Goal: Transaction & Acquisition: Purchase product/service

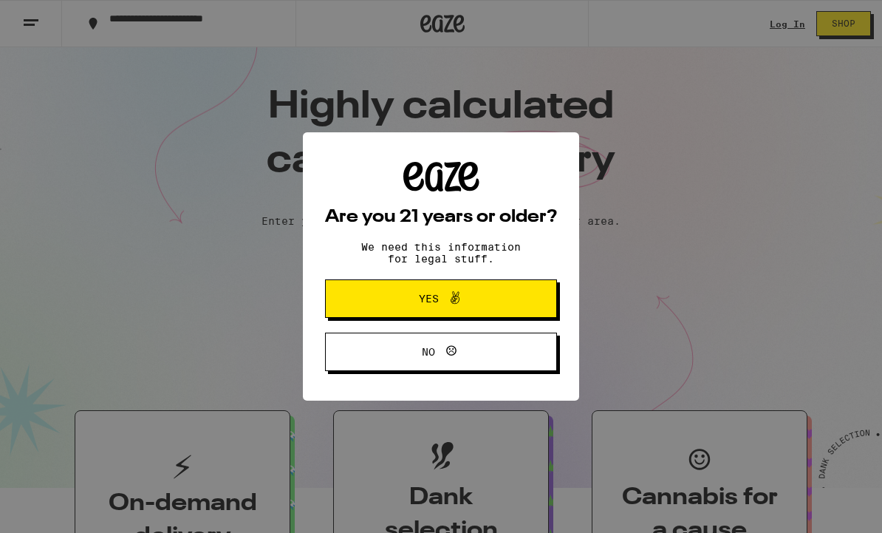
click at [493, 308] on span "Yes" at bounding box center [441, 298] width 112 height 19
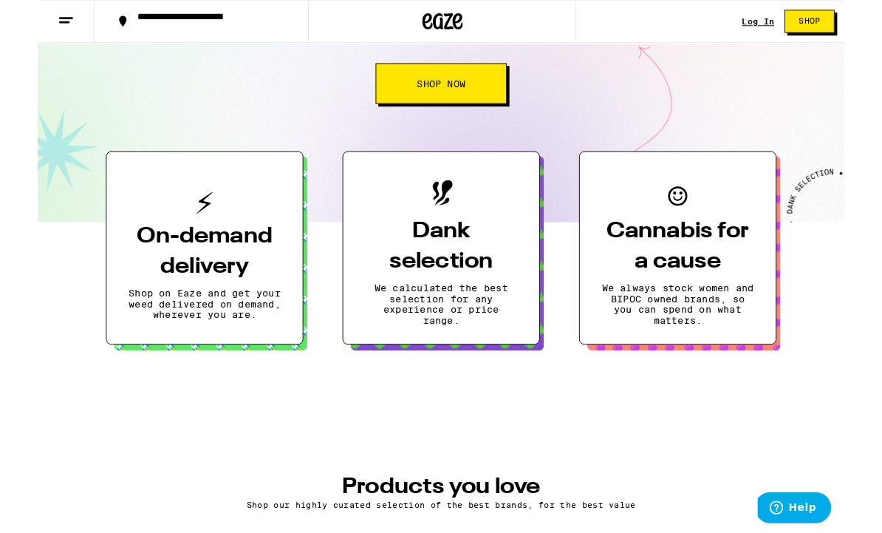
scroll to position [245, 0]
click at [188, 279] on h3 "On-demand delivery" at bounding box center [182, 275] width 167 height 67
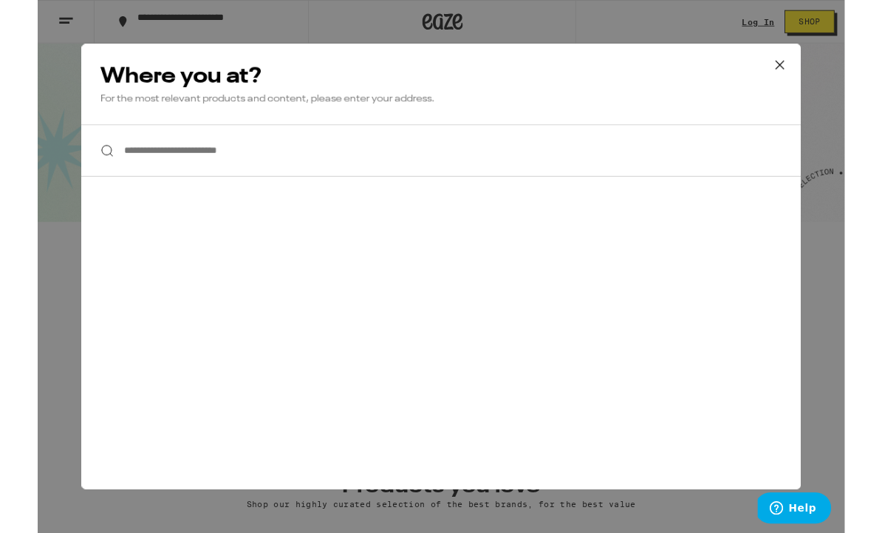
click at [808, 78] on icon at bounding box center [811, 71] width 22 height 22
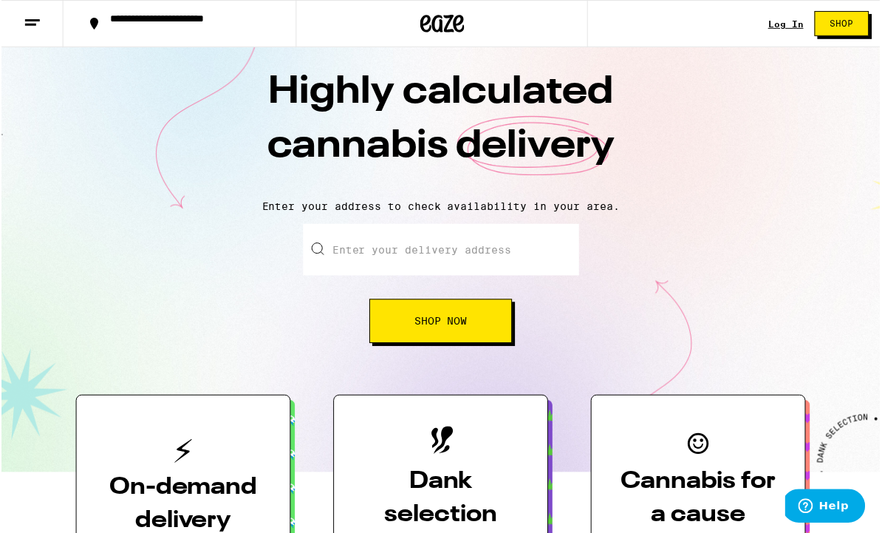
scroll to position [0, 0]
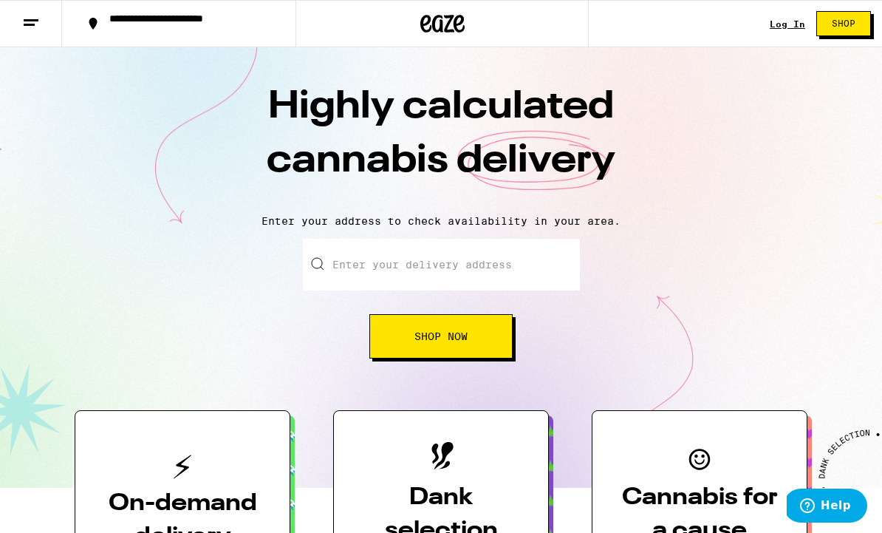
click at [25, 20] on line at bounding box center [31, 20] width 15 height 0
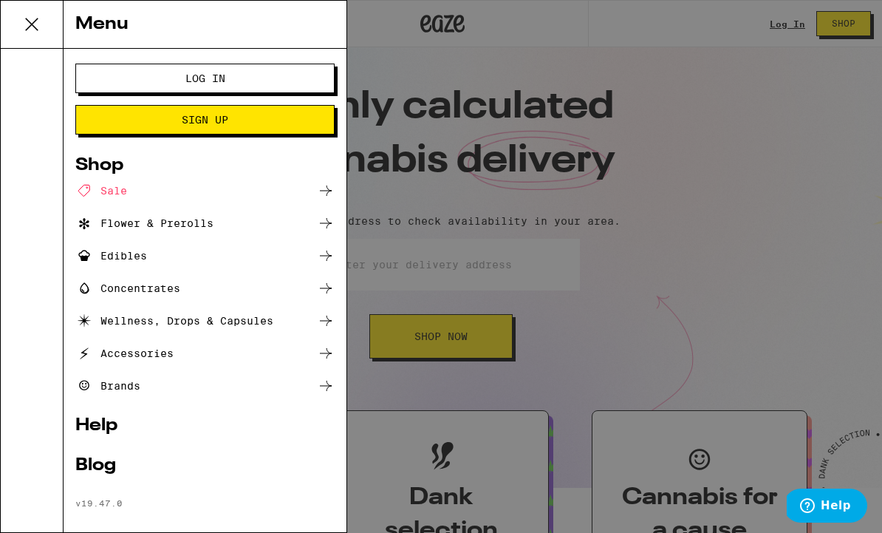
click at [121, 218] on div "Flower & Prerolls" at bounding box center [144, 223] width 138 height 18
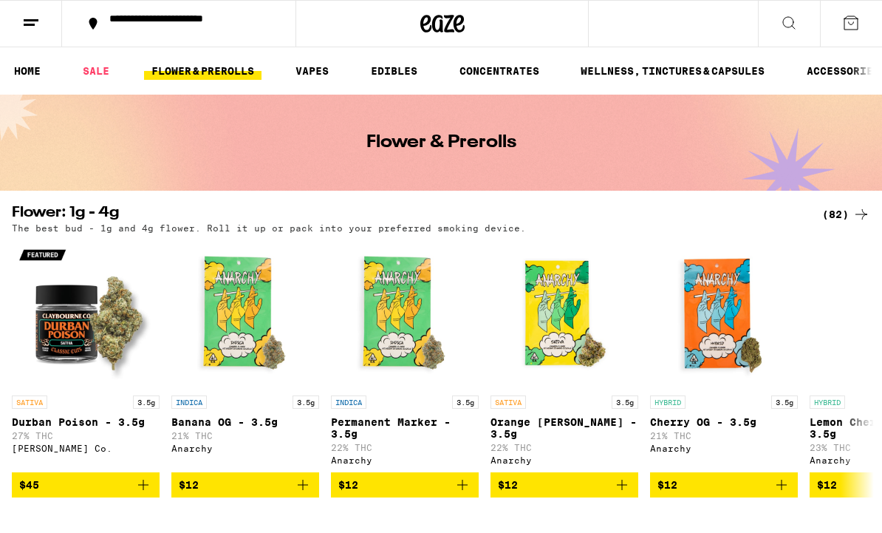
click at [798, 26] on button at bounding box center [789, 24] width 62 height 47
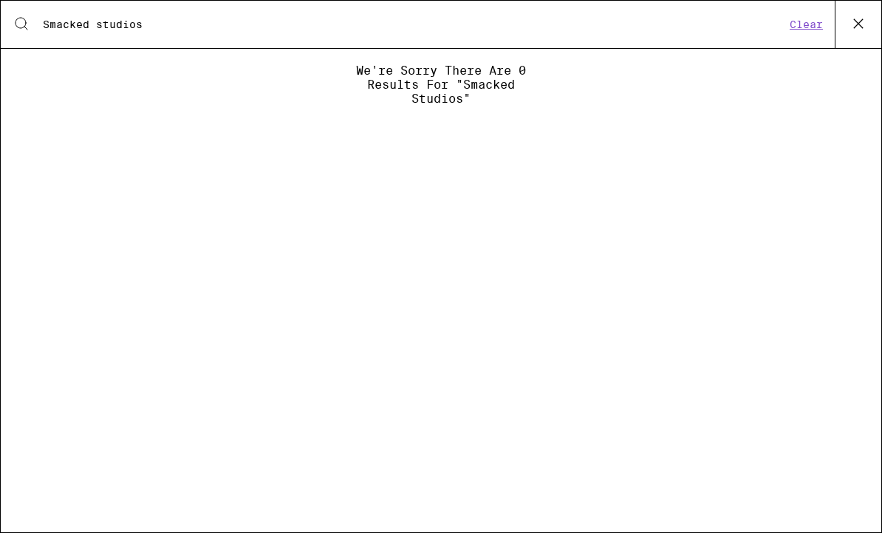
click at [100, 26] on input "Smacked studios" at bounding box center [414, 24] width 744 height 13
click at [158, 27] on input "Smacked studios" at bounding box center [414, 24] width 744 height 13
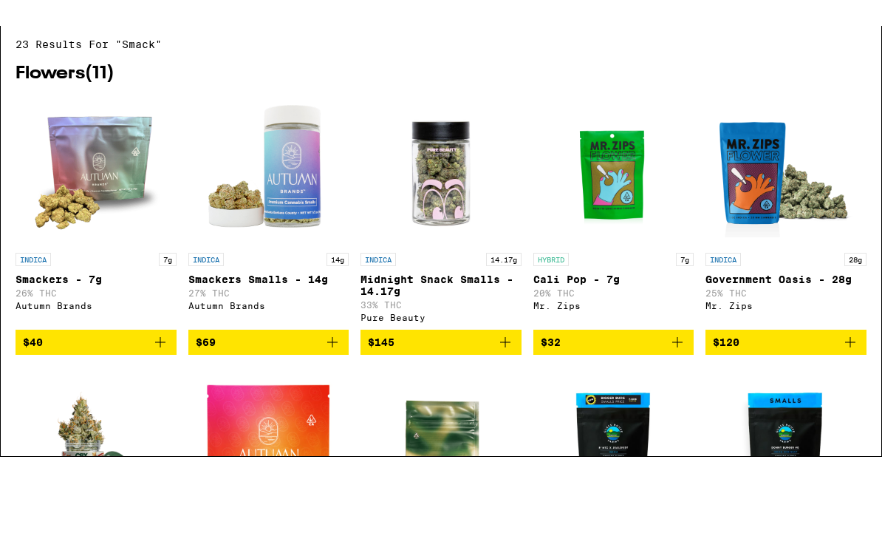
type input "S"
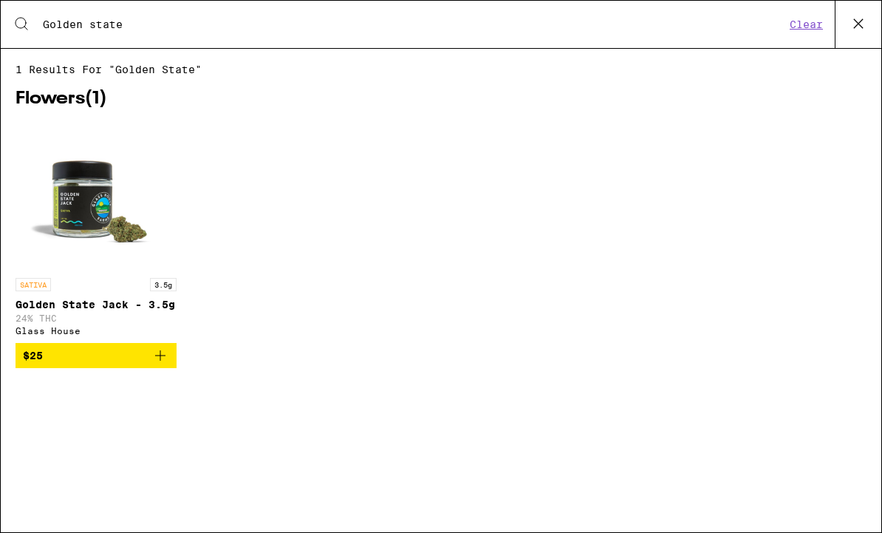
type input "Golden state"
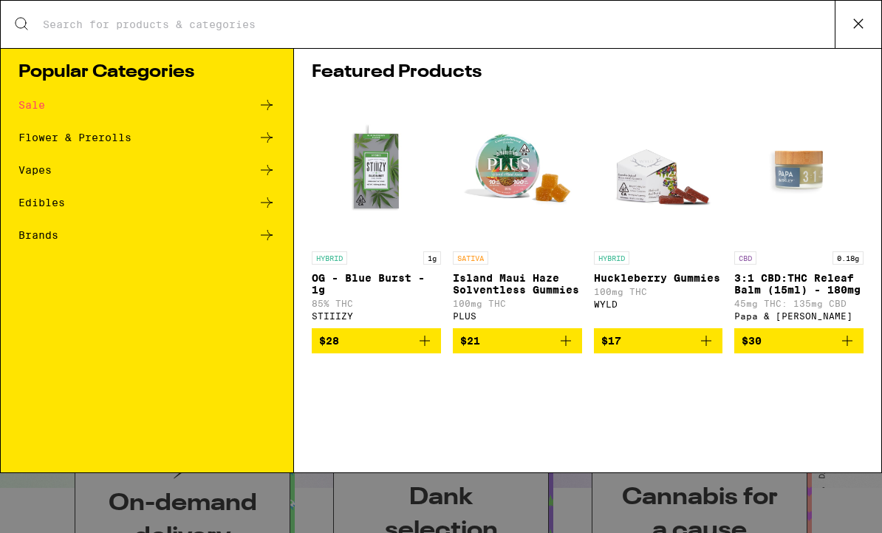
click at [37, 139] on div "Flower & Prerolls" at bounding box center [74, 137] width 113 height 10
